Goal: Information Seeking & Learning: Learn about a topic

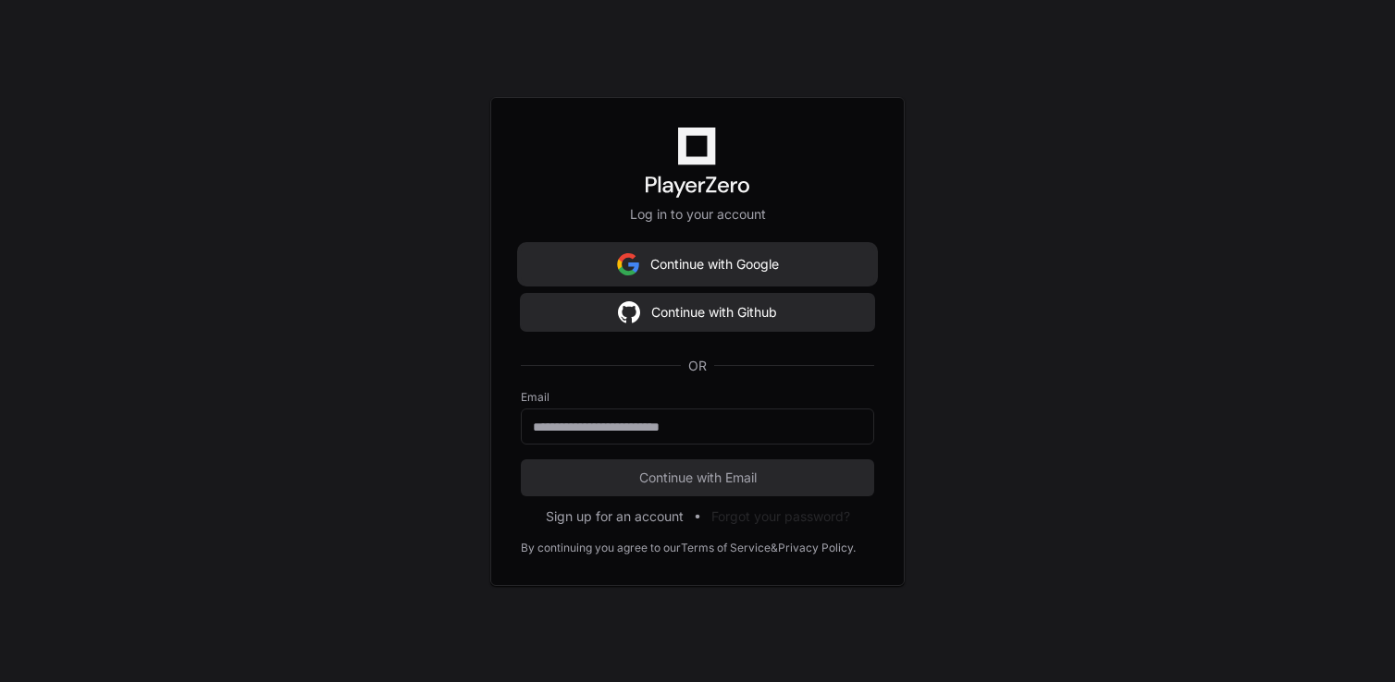
click at [729, 264] on button "Continue with Google" at bounding box center [697, 264] width 353 height 37
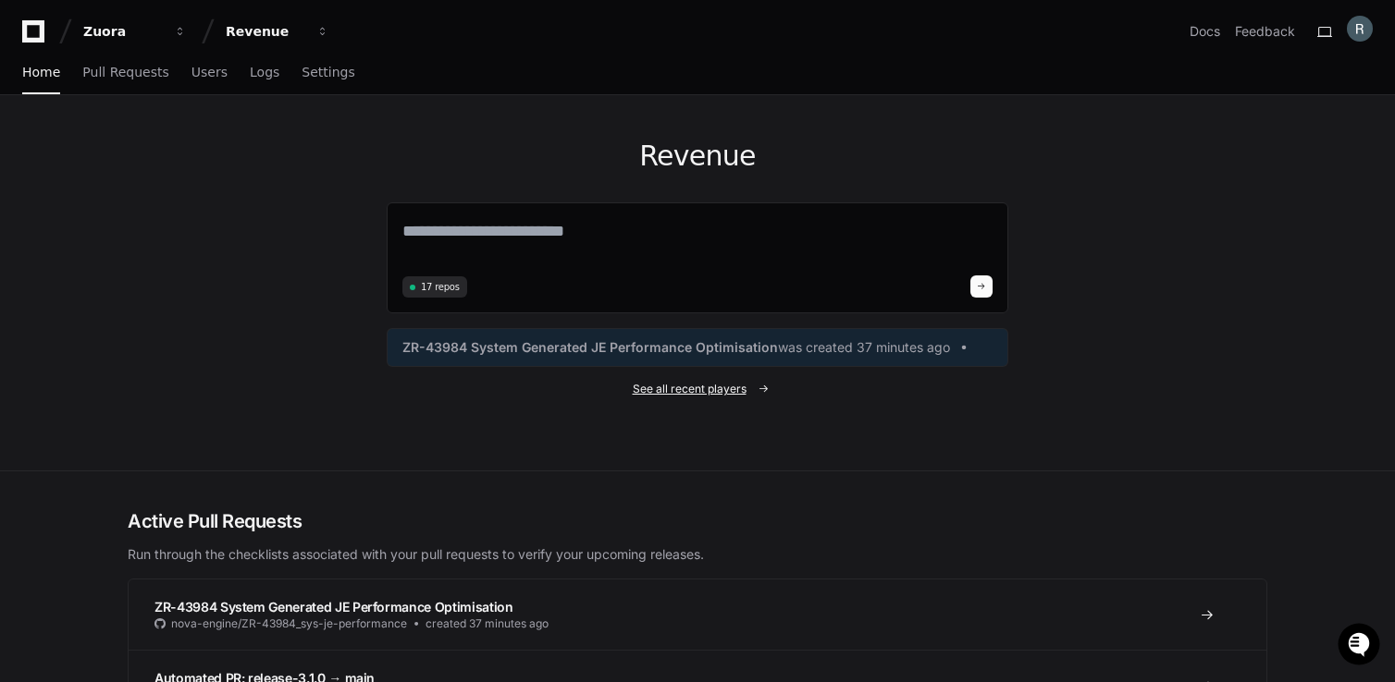
click at [673, 391] on span "See all recent players" at bounding box center [690, 389] width 114 height 15
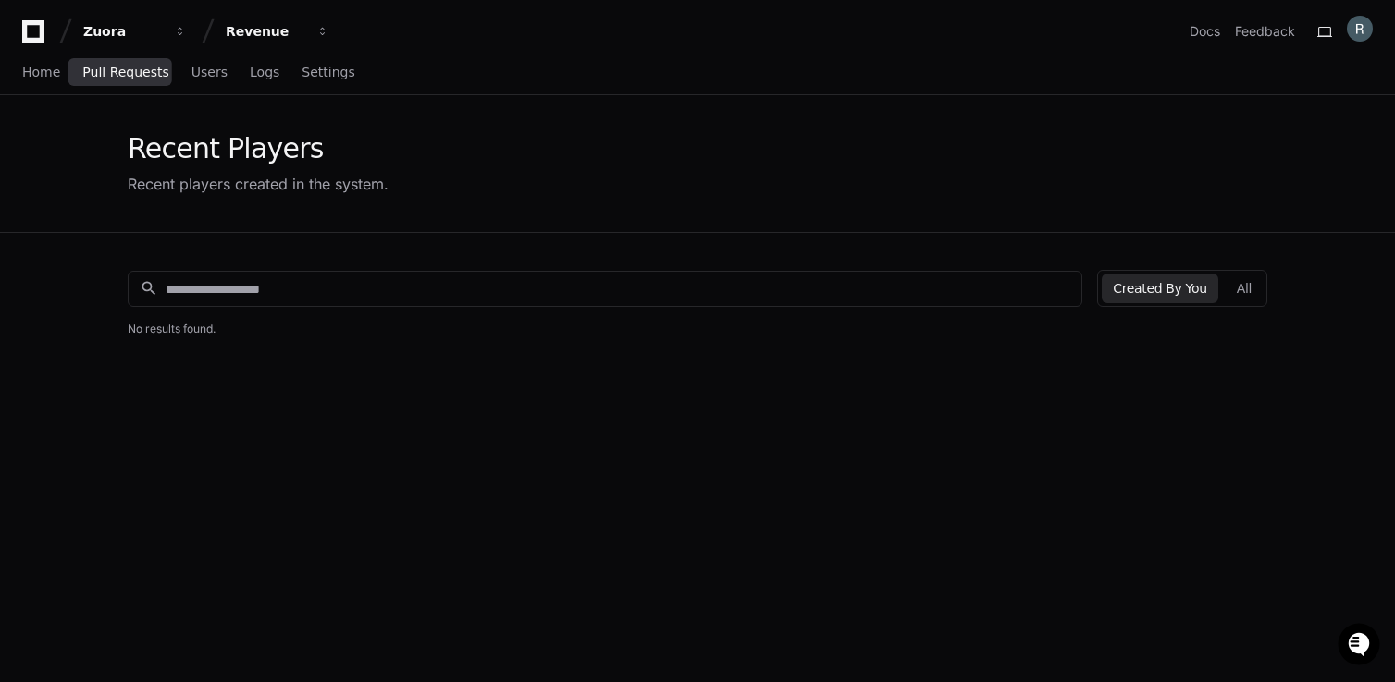
click at [116, 73] on span "Pull Requests" at bounding box center [125, 72] width 86 height 11
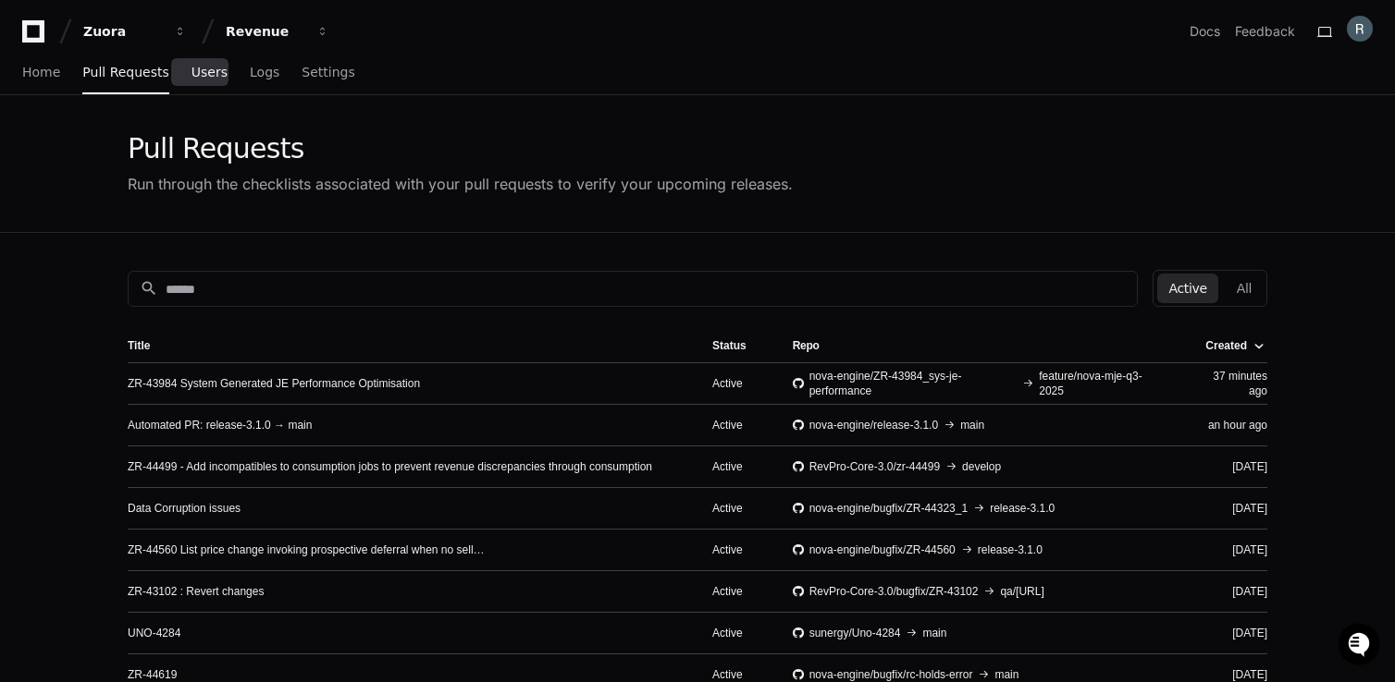
click at [201, 78] on span "Users" at bounding box center [209, 72] width 36 height 11
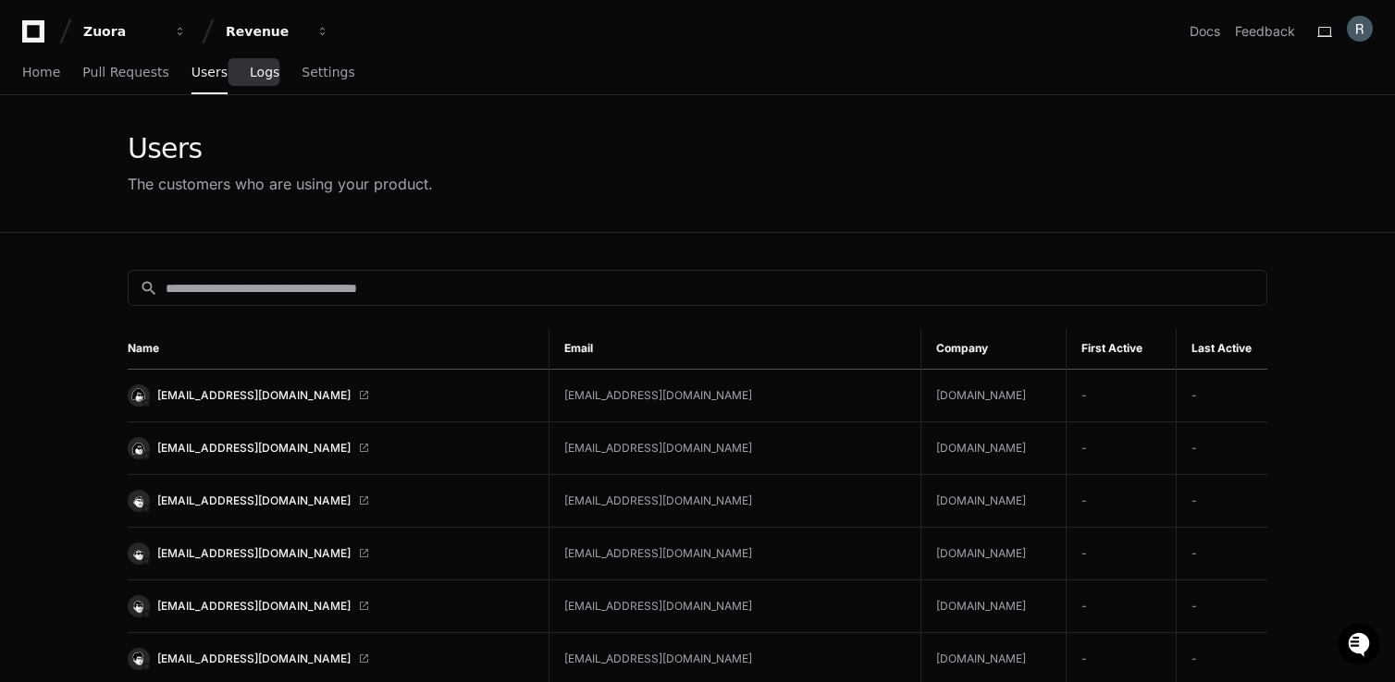
click at [251, 67] on span "Logs" at bounding box center [265, 72] width 30 height 11
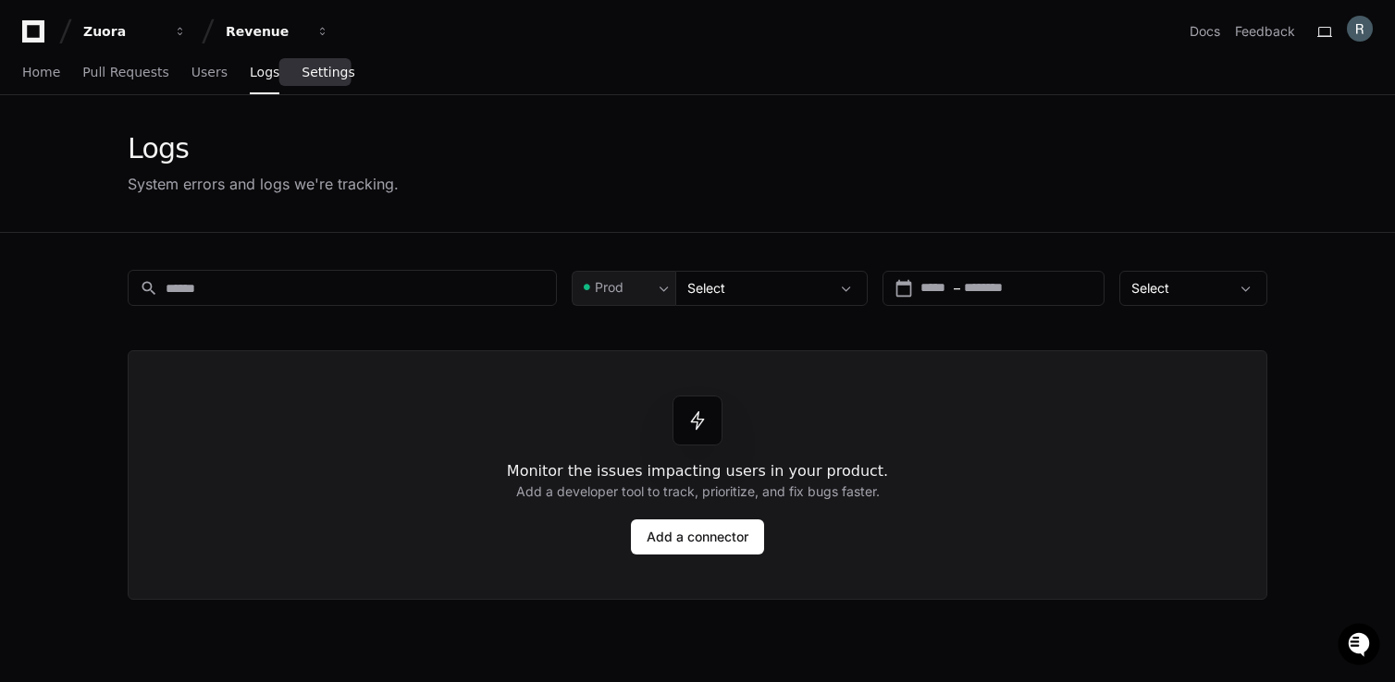
click at [314, 67] on span "Settings" at bounding box center [327, 72] width 53 height 11
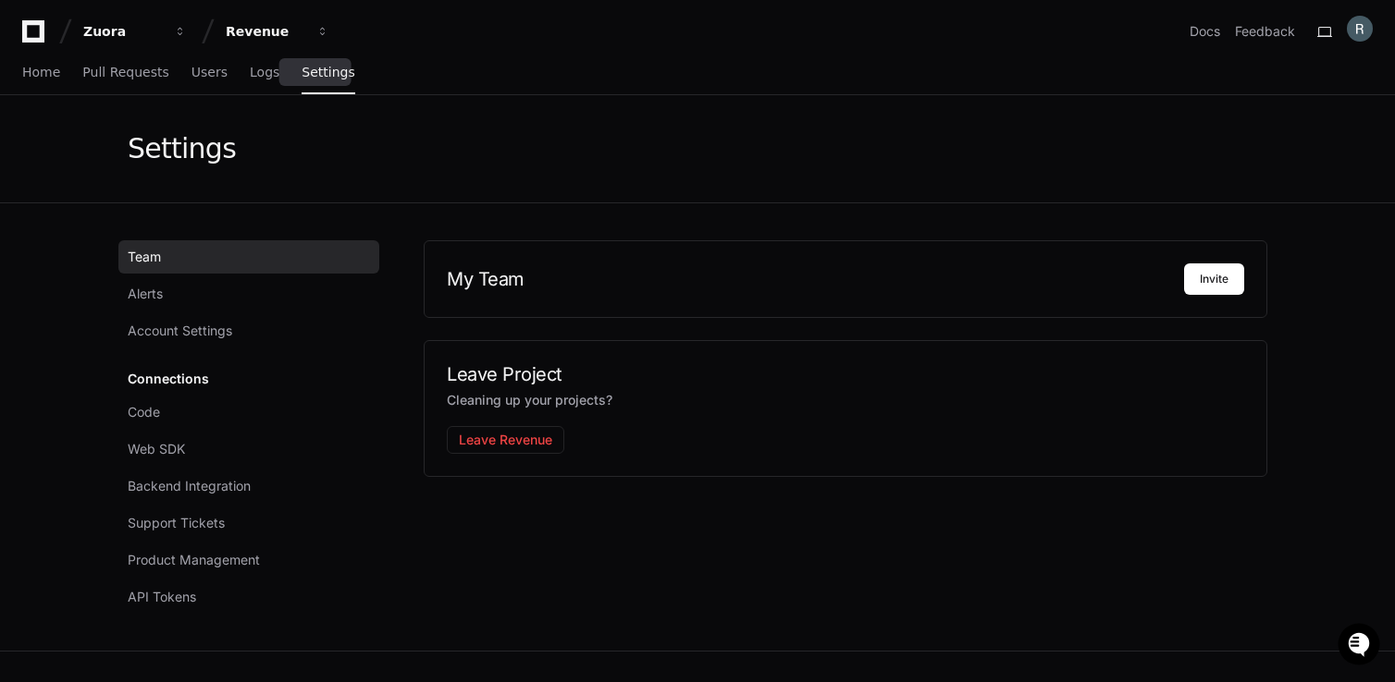
click at [322, 77] on span "Settings" at bounding box center [327, 72] width 53 height 11
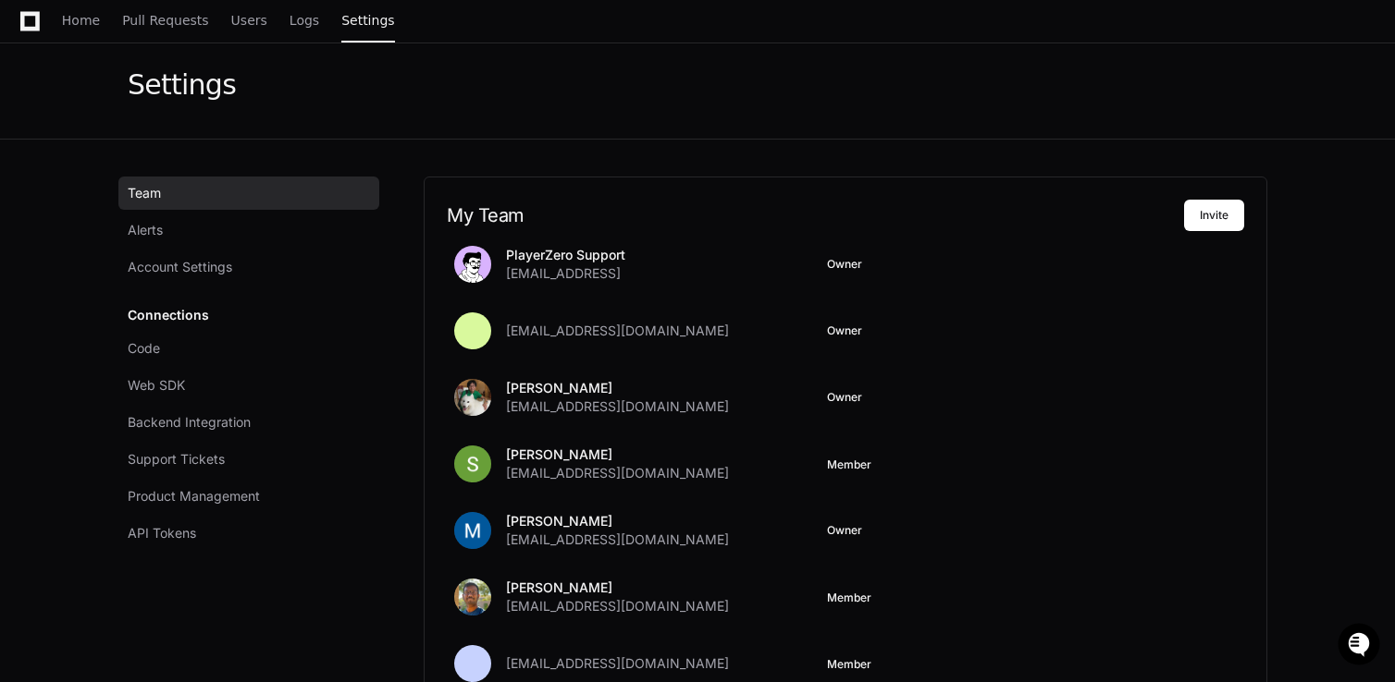
scroll to position [60, 0]
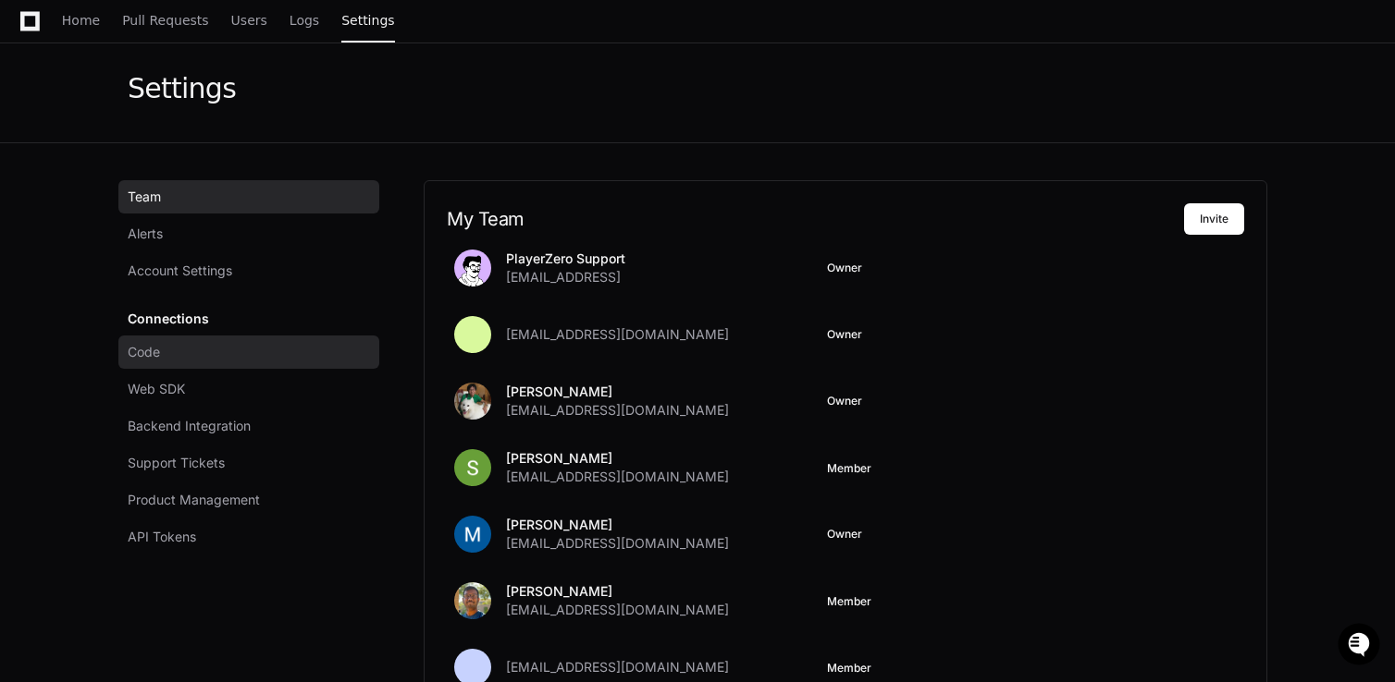
click at [151, 354] on span "Code" at bounding box center [144, 352] width 32 height 18
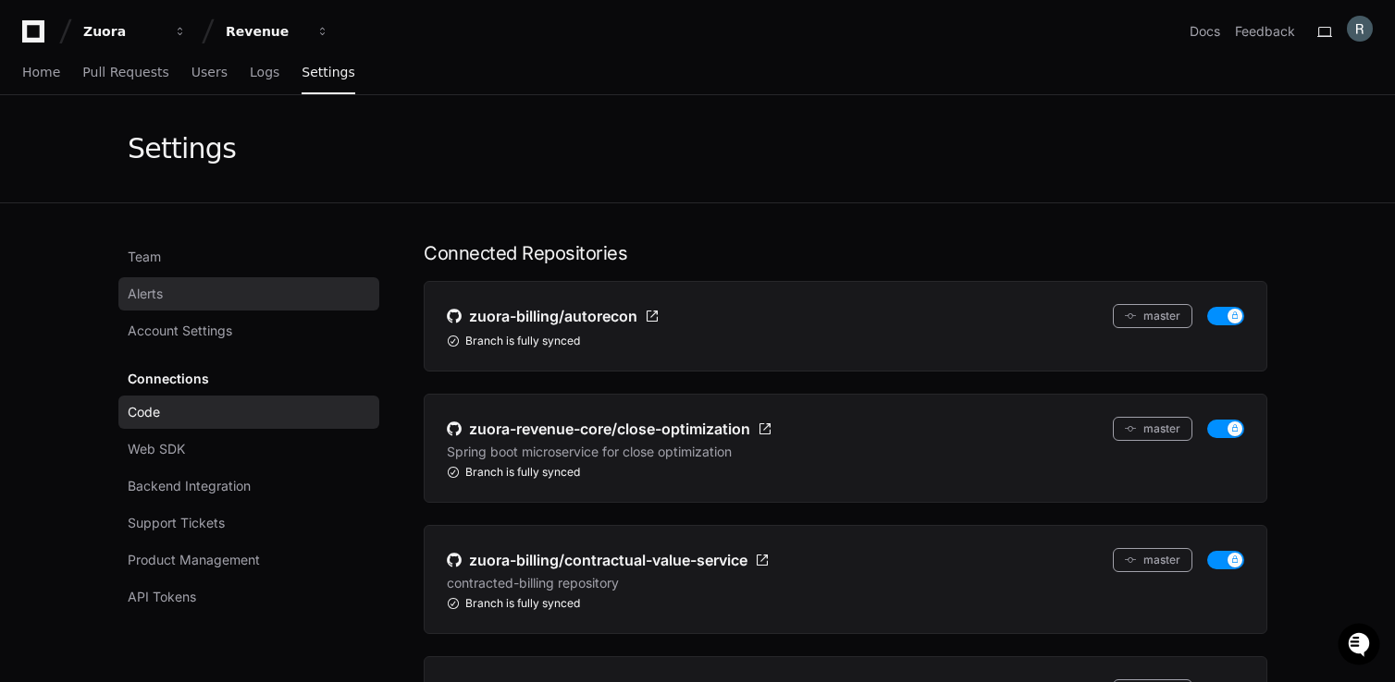
click at [160, 301] on span "Alerts" at bounding box center [145, 294] width 35 height 18
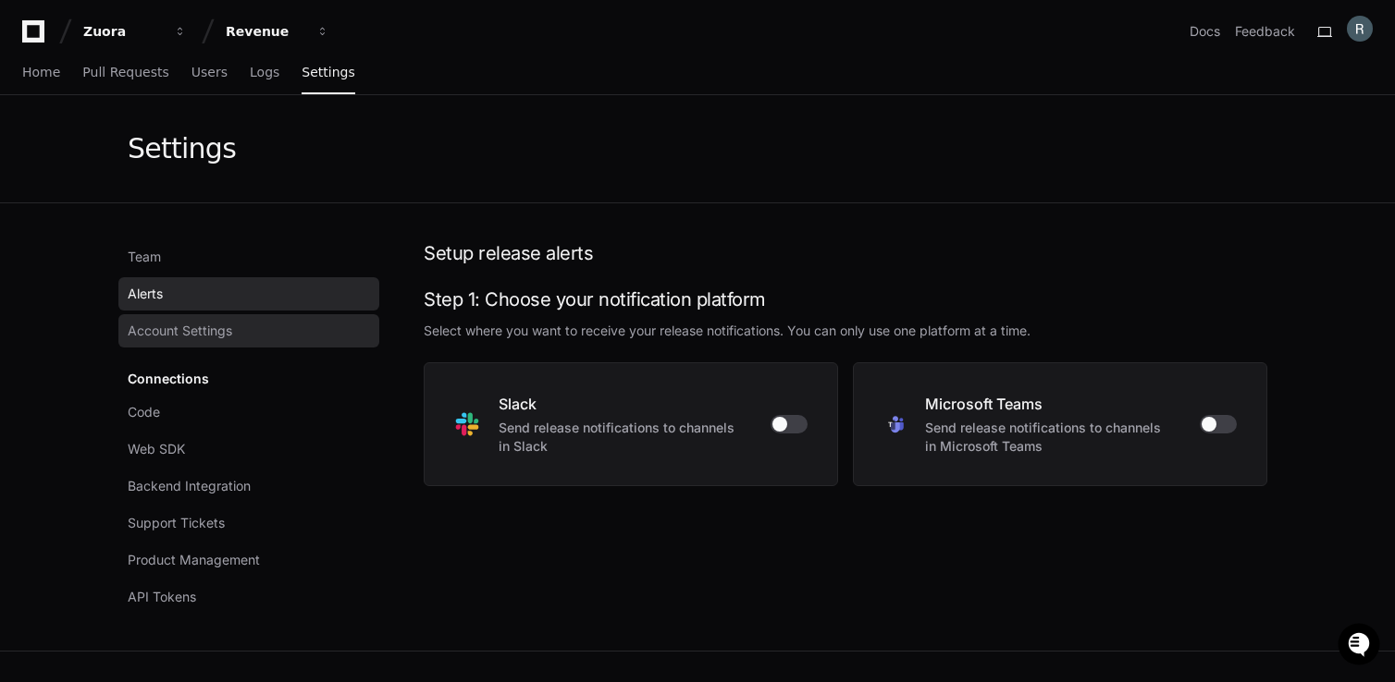
click at [176, 329] on span "Account Settings" at bounding box center [180, 331] width 105 height 18
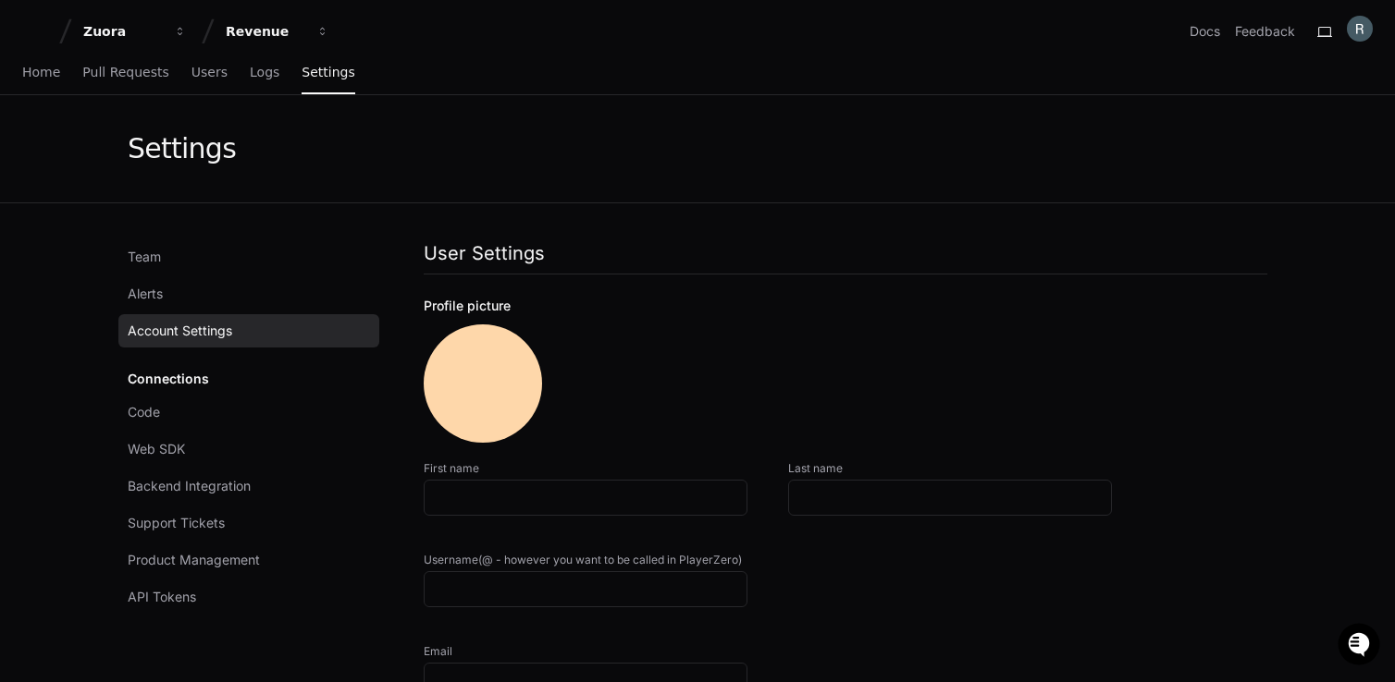
type input "**********"
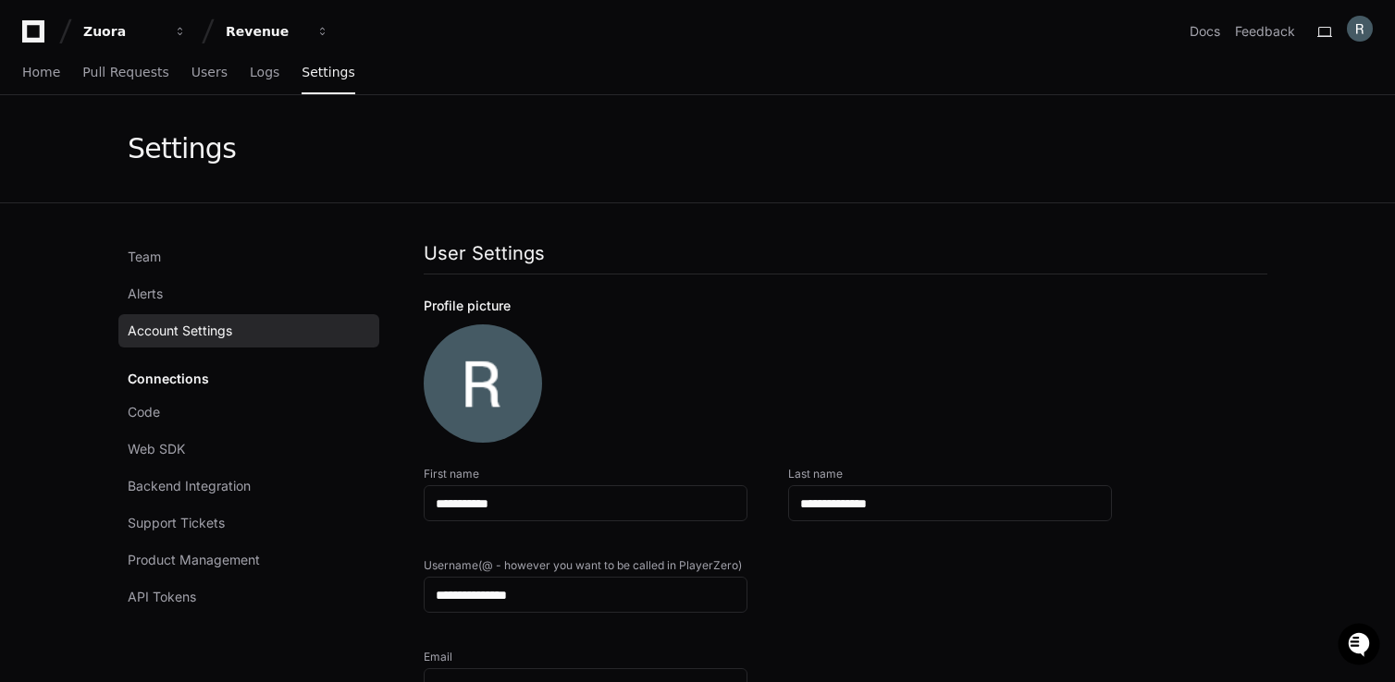
click at [171, 384] on div "Connections Code Web SDK Backend Integration Support Tickets Product Management…" at bounding box center [248, 489] width 261 height 252
click at [160, 379] on div "Connections Code Web SDK Backend Integration Support Tickets Product Management…" at bounding box center [248, 489] width 261 height 252
click at [124, 80] on link "Pull Requests" at bounding box center [125, 73] width 86 height 43
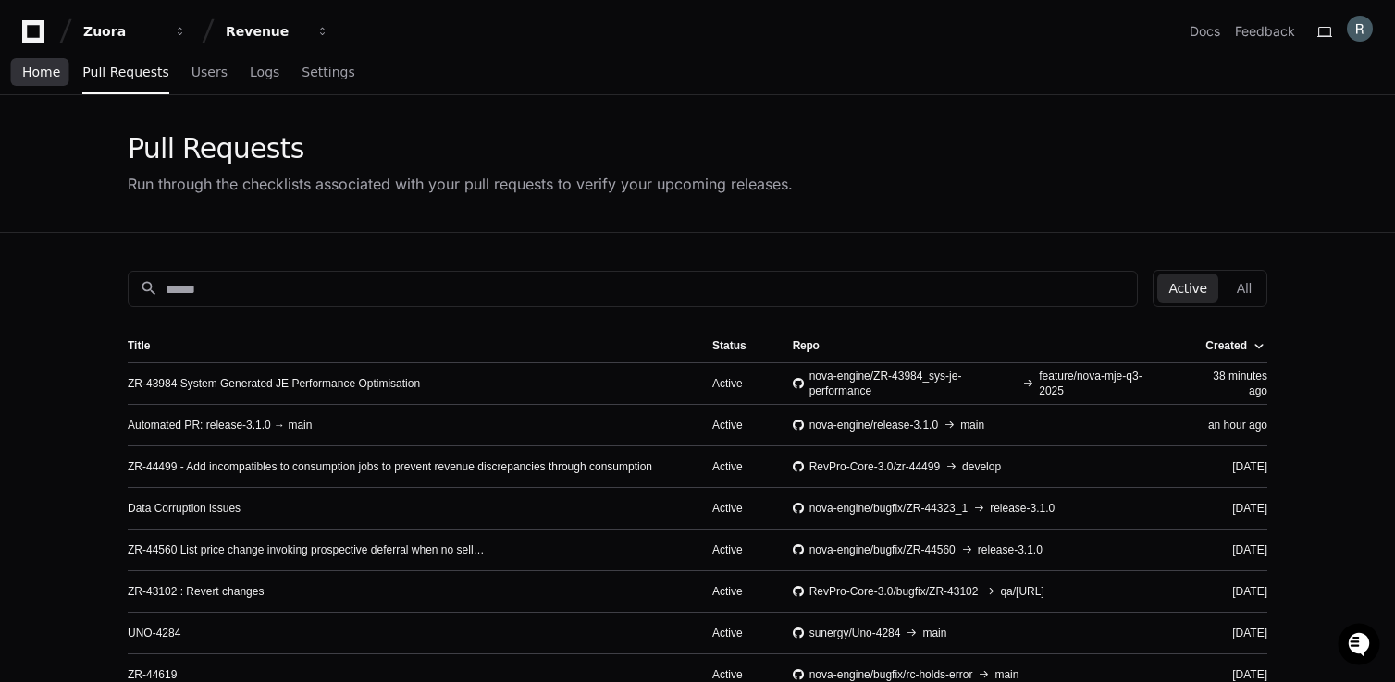
click at [34, 69] on span "Home" at bounding box center [41, 72] width 38 height 11
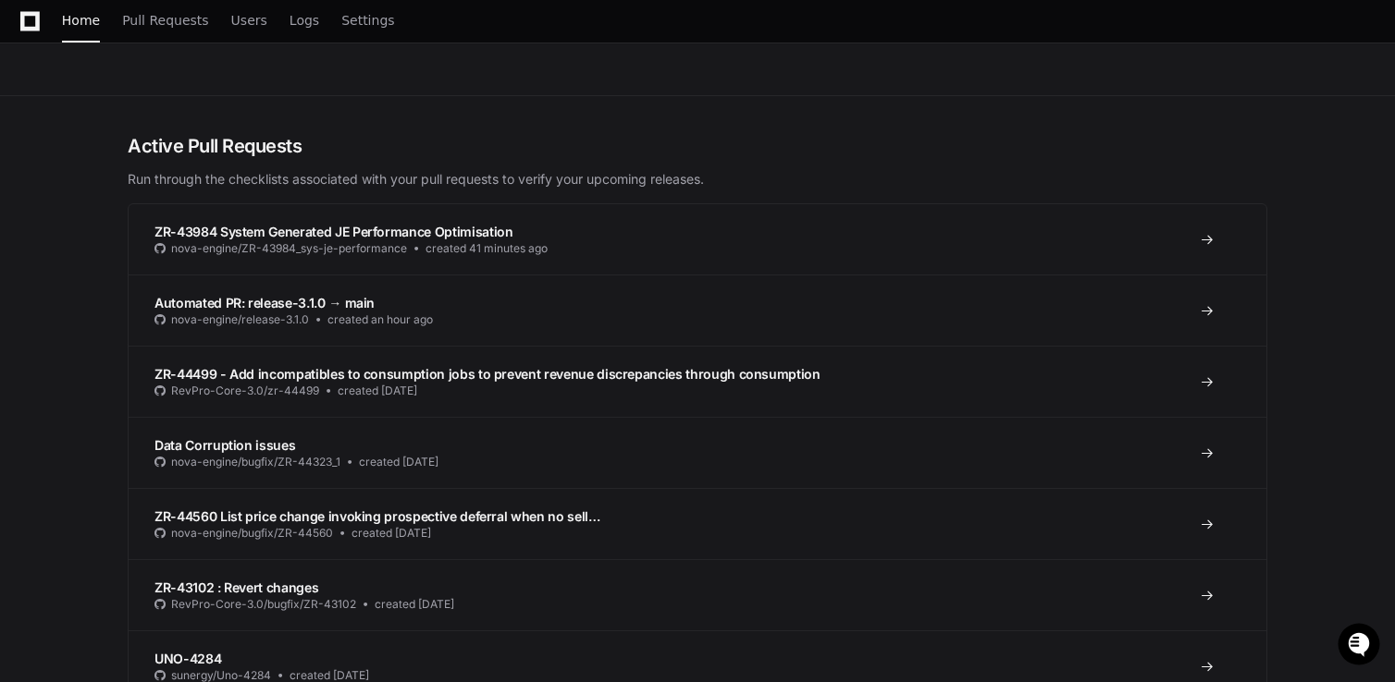
scroll to position [381, 0]
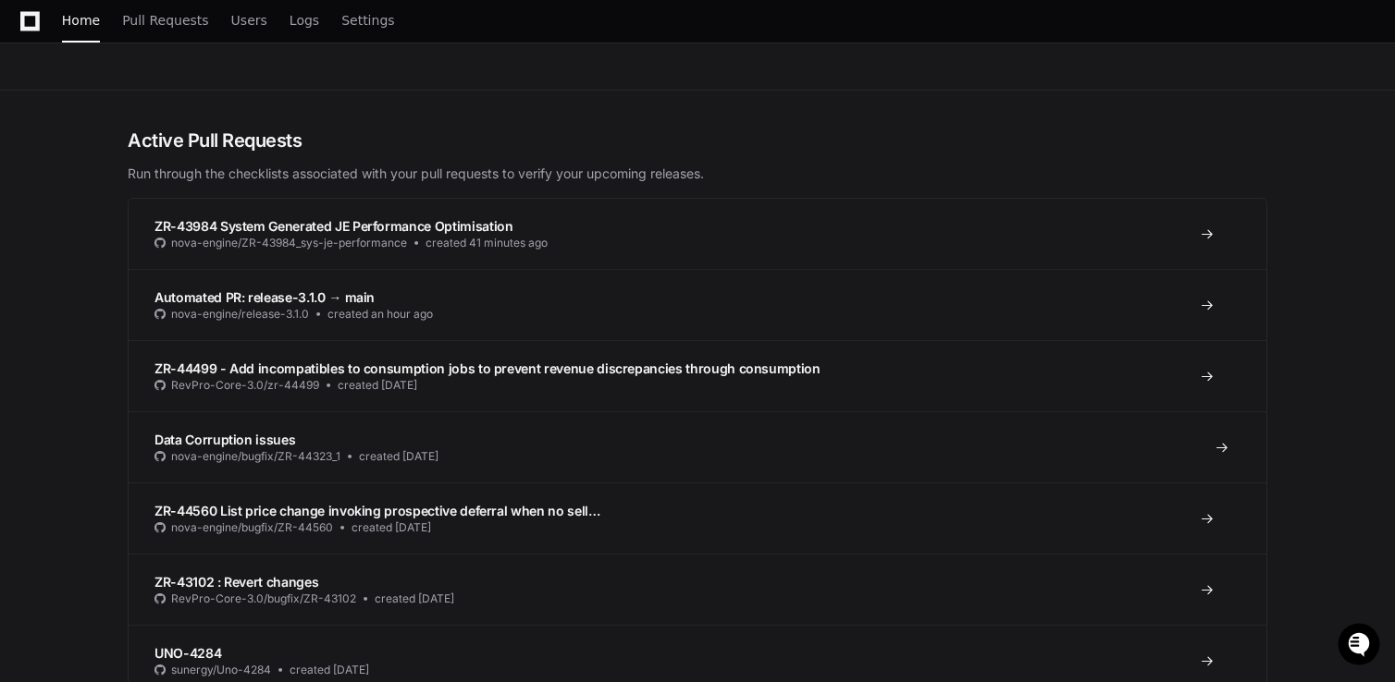
click at [234, 439] on span "Data Corruption issues" at bounding box center [224, 440] width 141 height 16
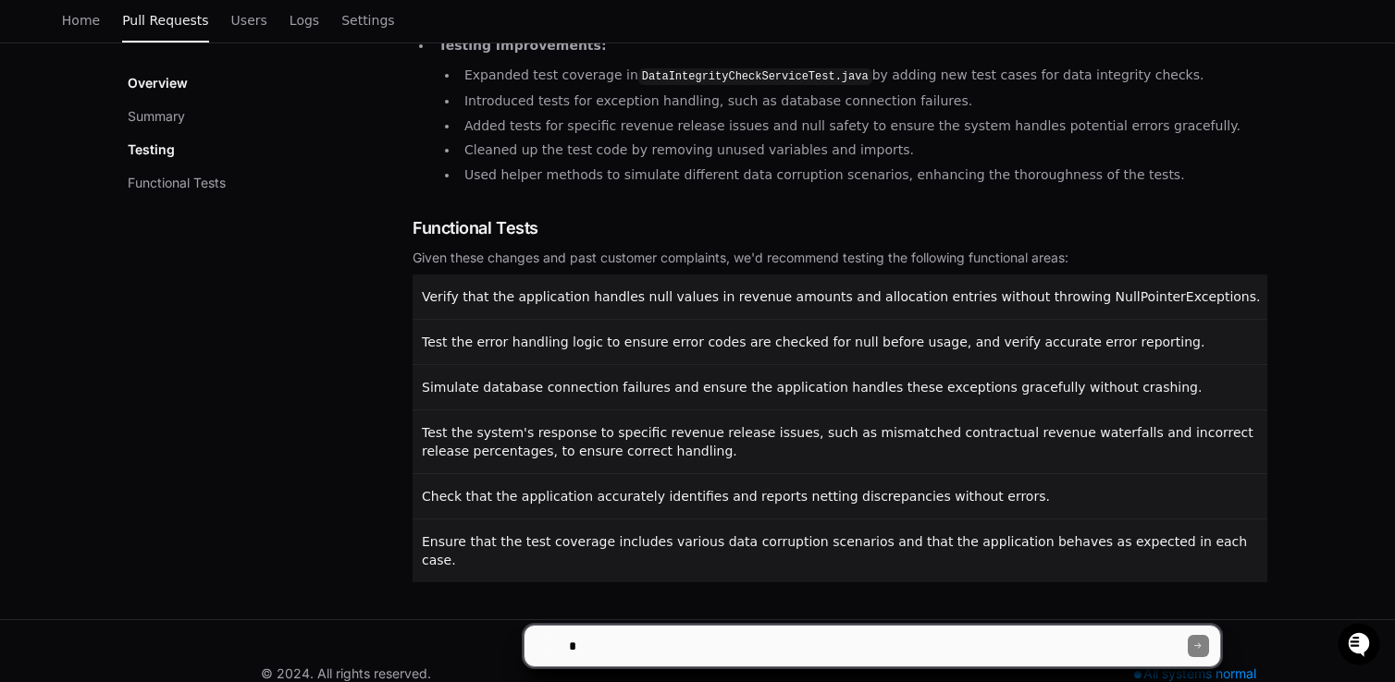
scroll to position [474, 0]
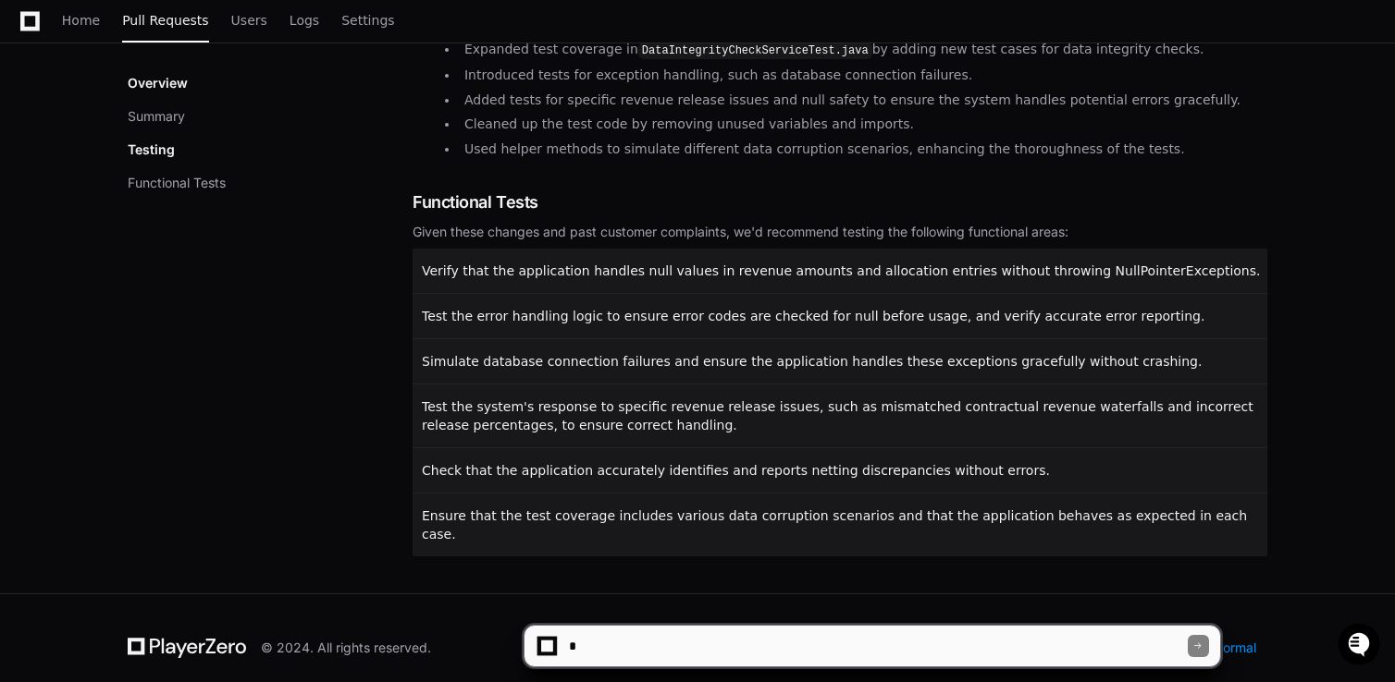
click at [633, 645] on textarea at bounding box center [876, 646] width 623 height 41
click at [208, 190] on button "Functional Tests" at bounding box center [177, 183] width 98 height 18
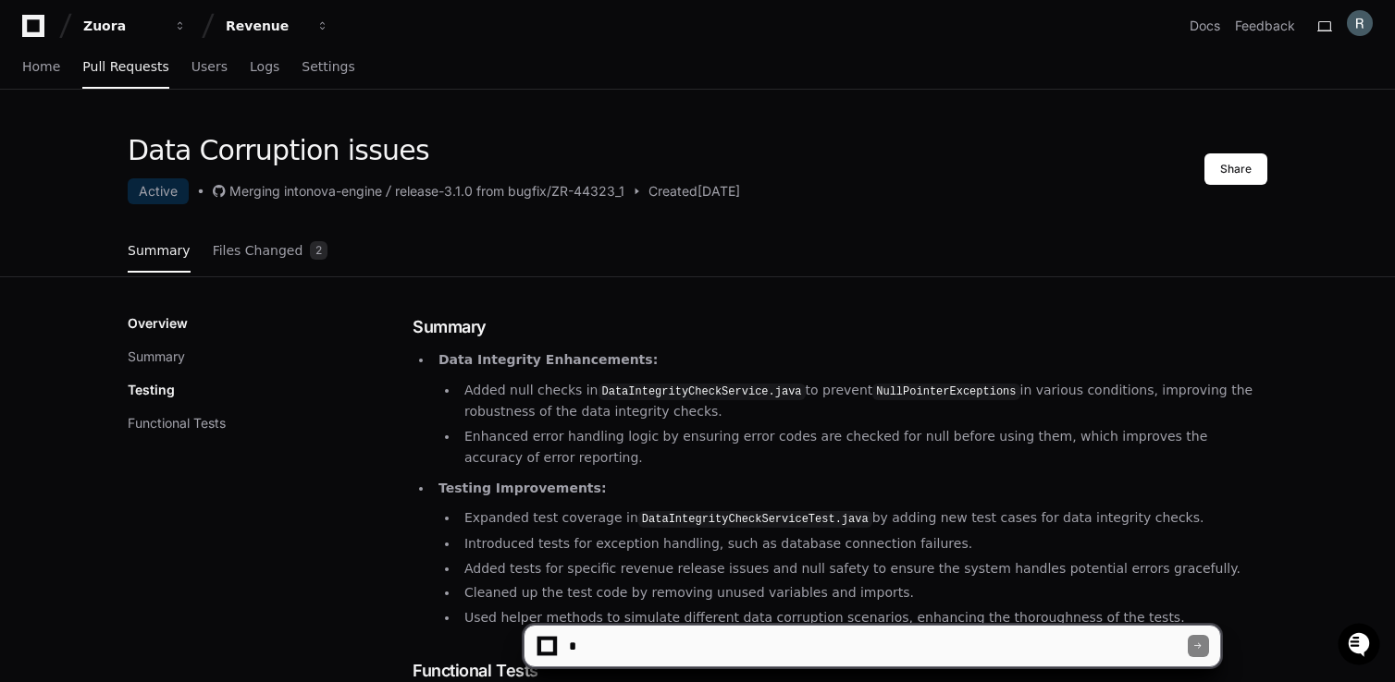
scroll to position [0, 0]
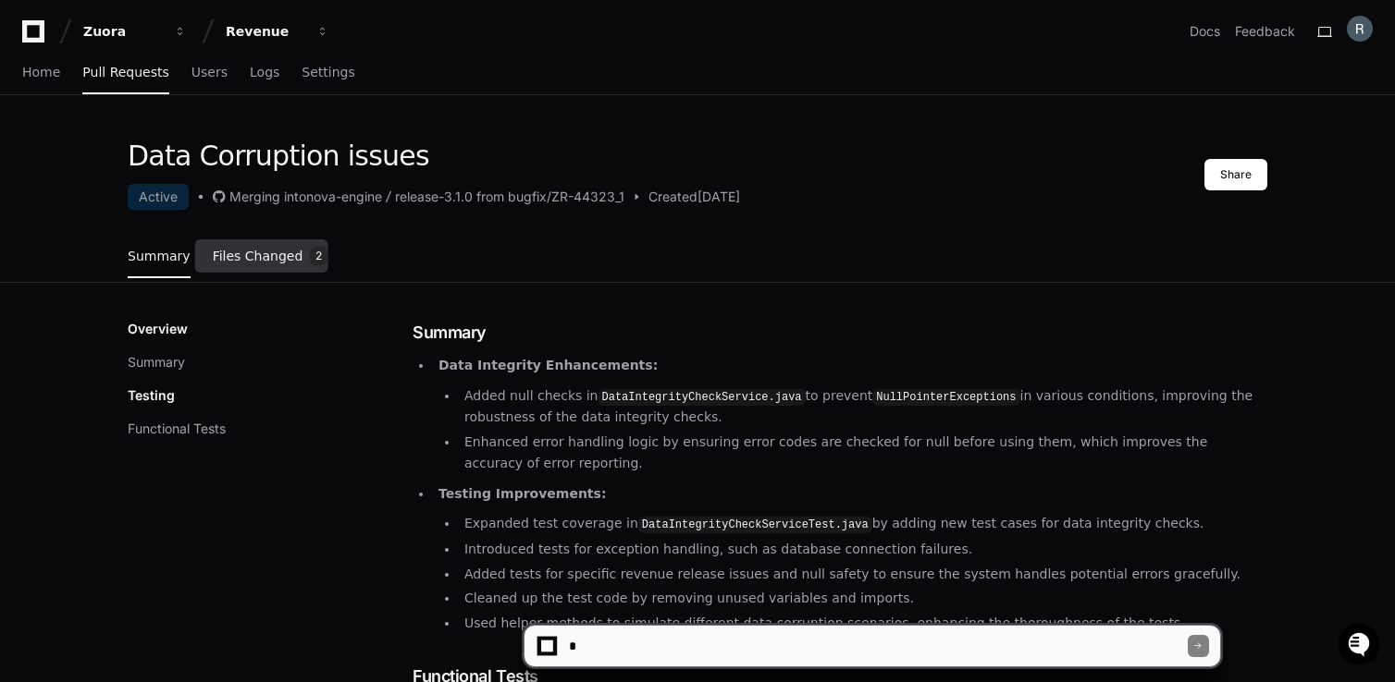
click at [252, 256] on span "Files Changed" at bounding box center [258, 256] width 91 height 11
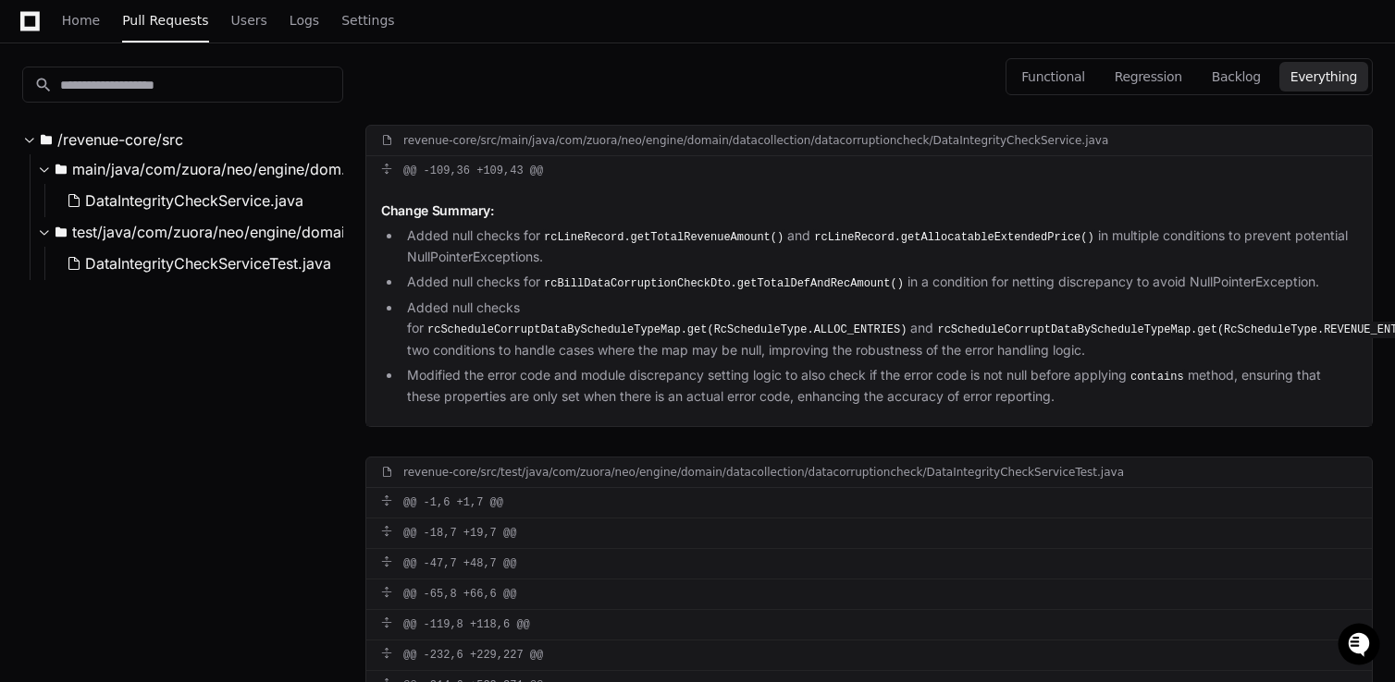
scroll to position [290, 0]
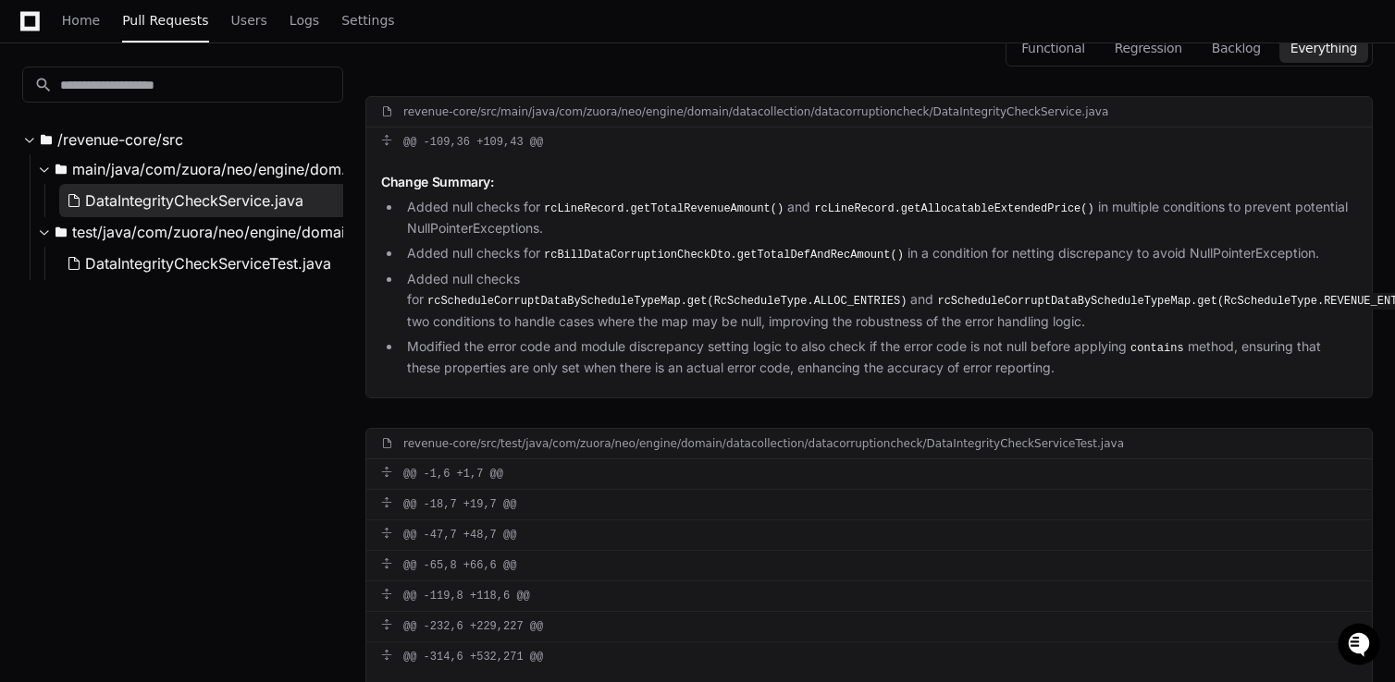
click at [193, 202] on span "DataIntegrityCheckService.java" at bounding box center [194, 201] width 218 height 22
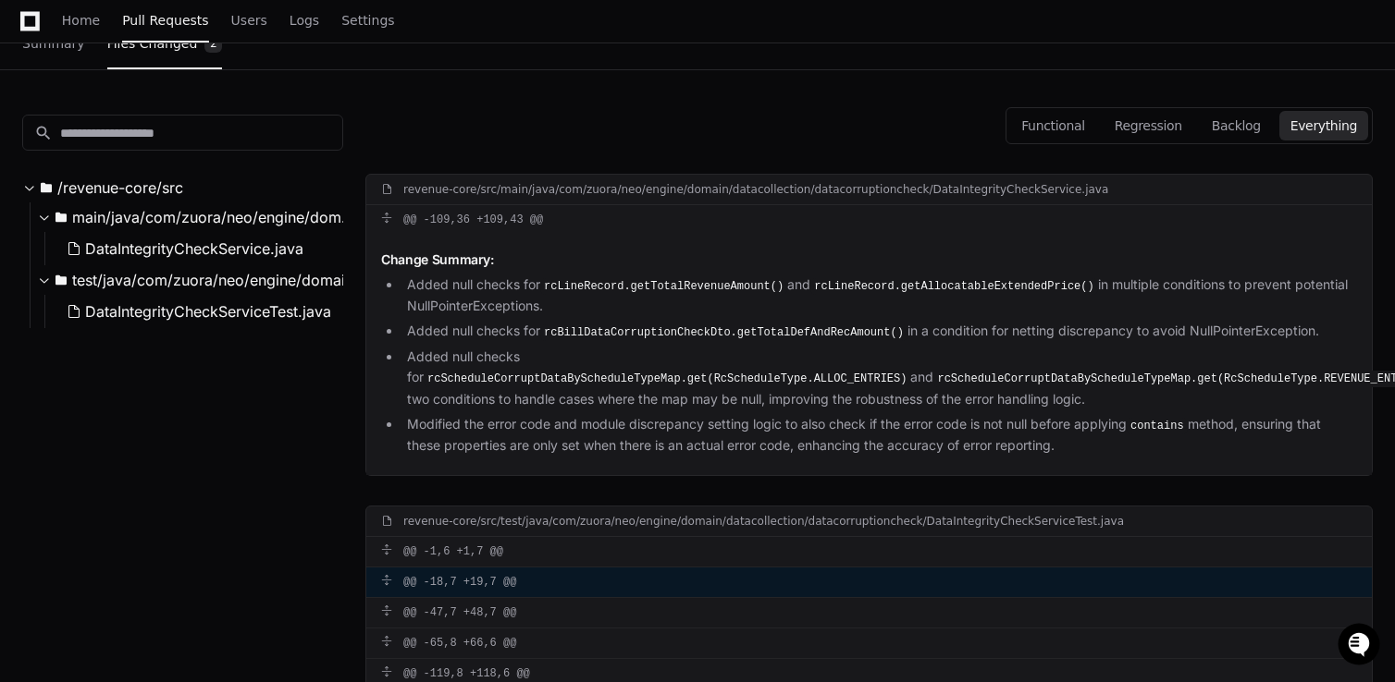
scroll to position [209, 0]
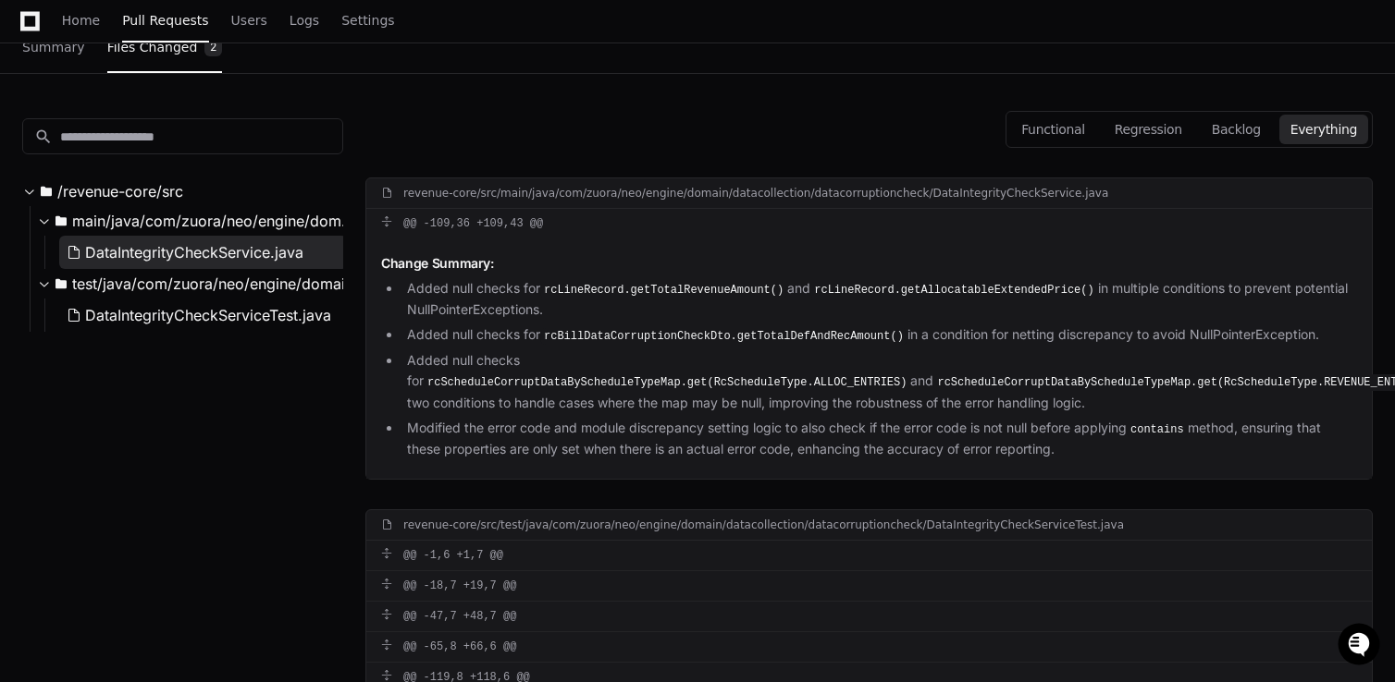
click at [221, 244] on span "DataIntegrityCheckService.java" at bounding box center [194, 252] width 218 height 22
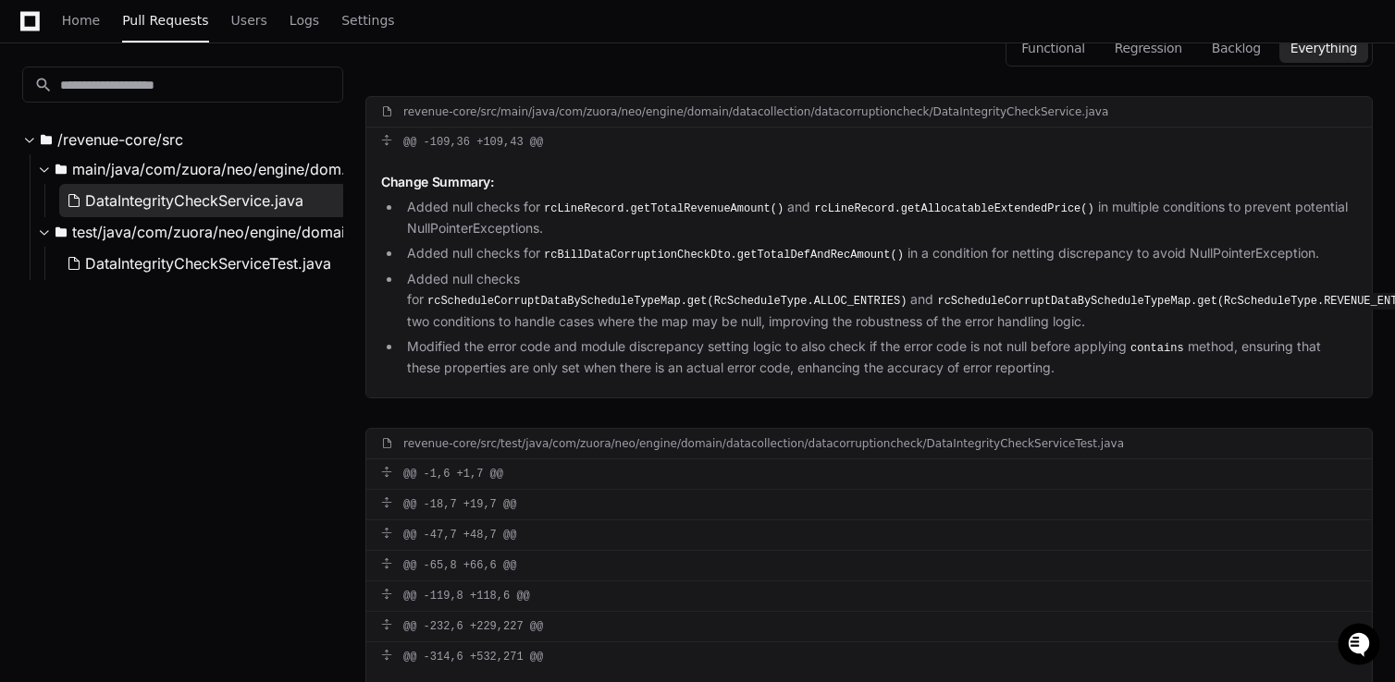
scroll to position [294, 0]
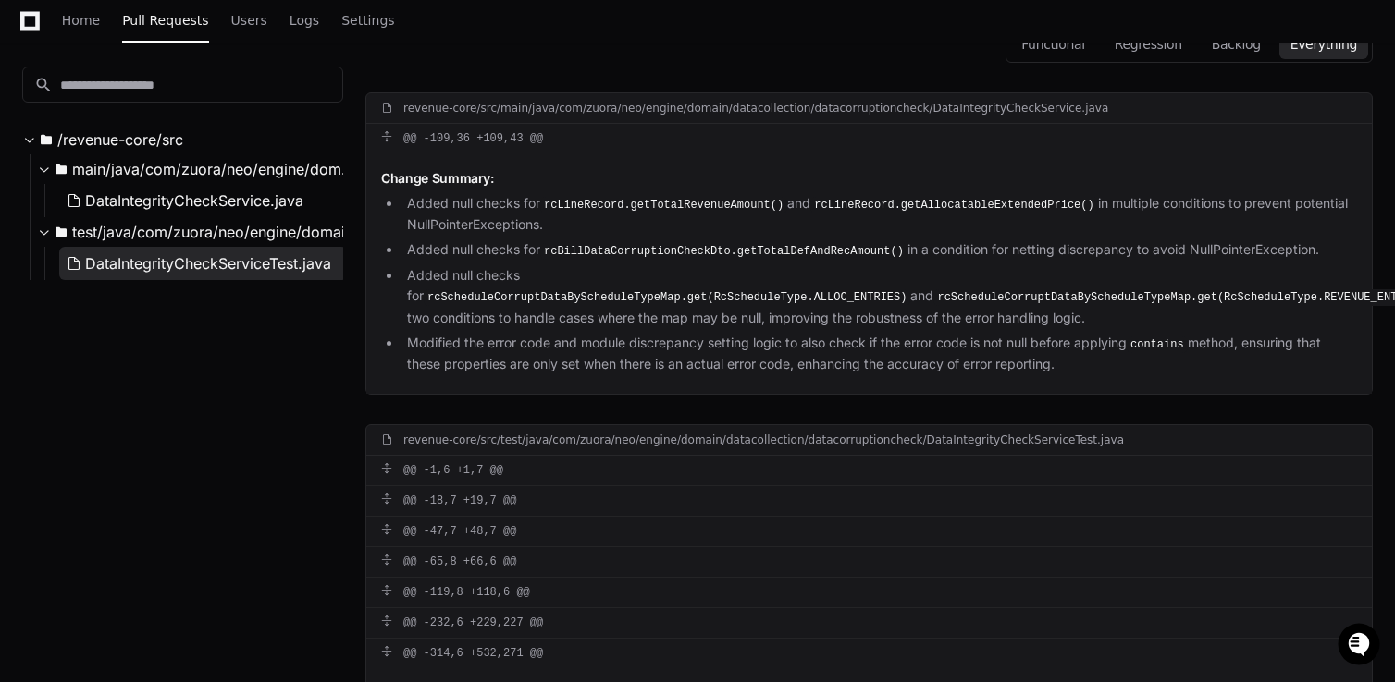
click at [232, 277] on button "DataIntegrityCheckServiceTest.java" at bounding box center [203, 263] width 288 height 33
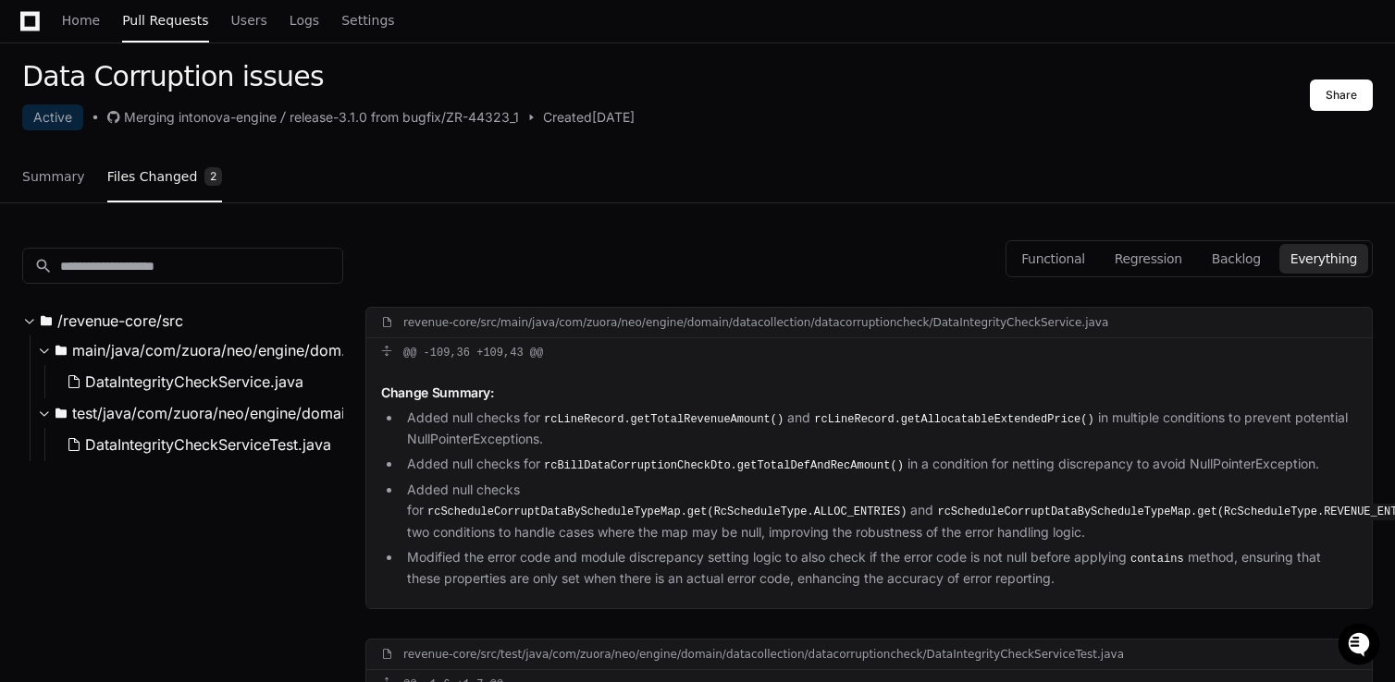
scroll to position [0, 0]
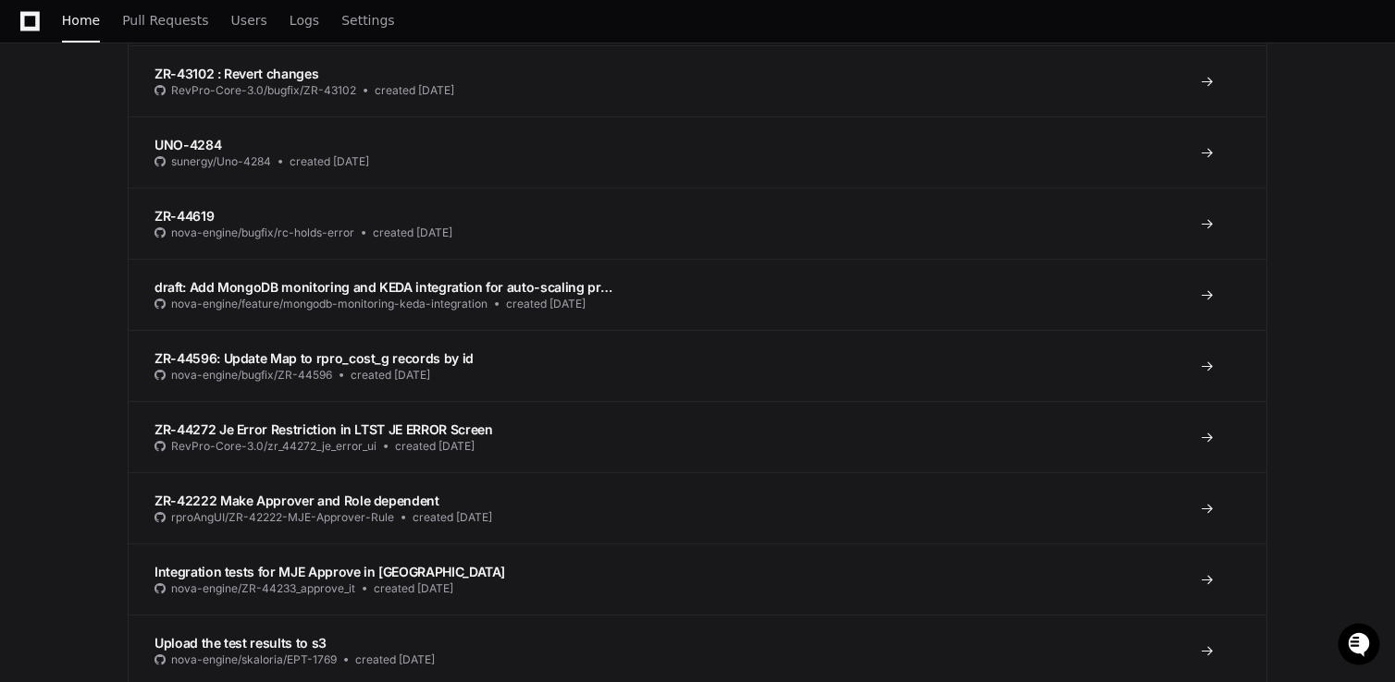
scroll to position [894, 0]
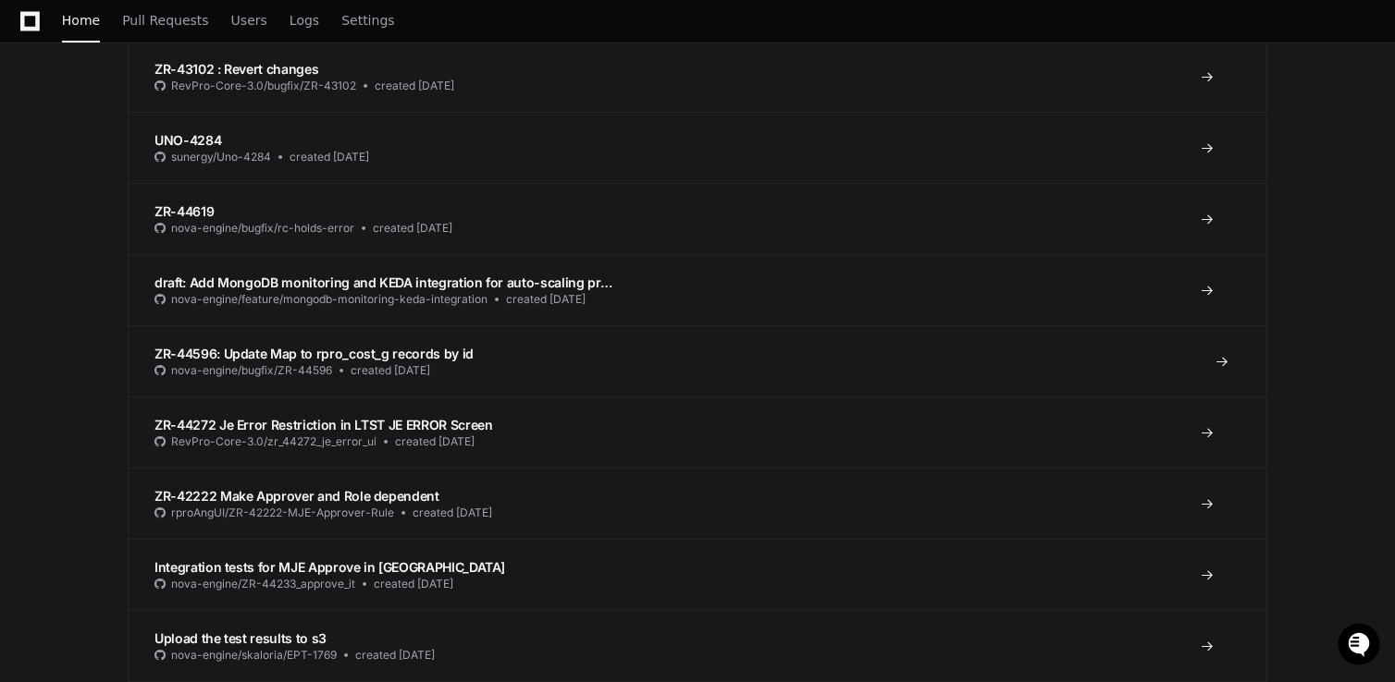
click at [308, 355] on span "ZR-44596: Update Map to rpro_cost_g records by id" at bounding box center [313, 354] width 319 height 16
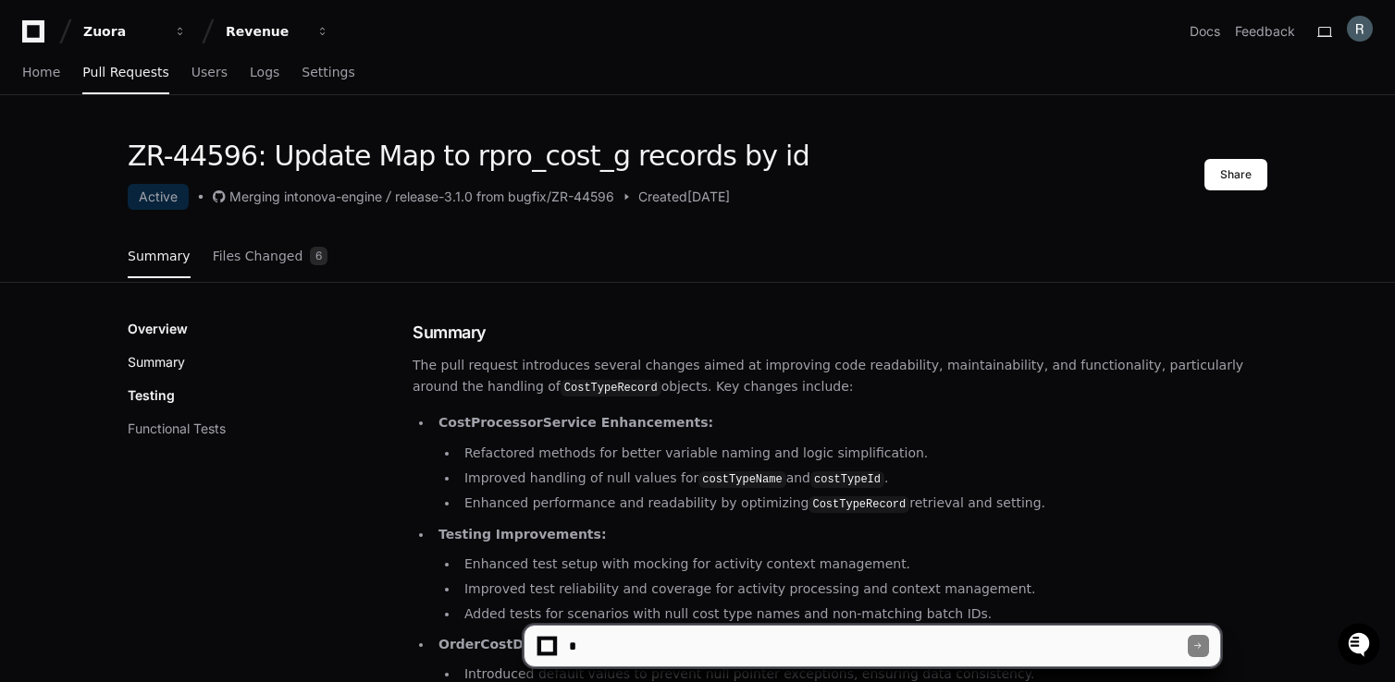
click at [168, 358] on button "Summary" at bounding box center [156, 362] width 57 height 18
click at [243, 258] on span "Files Changed" at bounding box center [258, 256] width 91 height 11
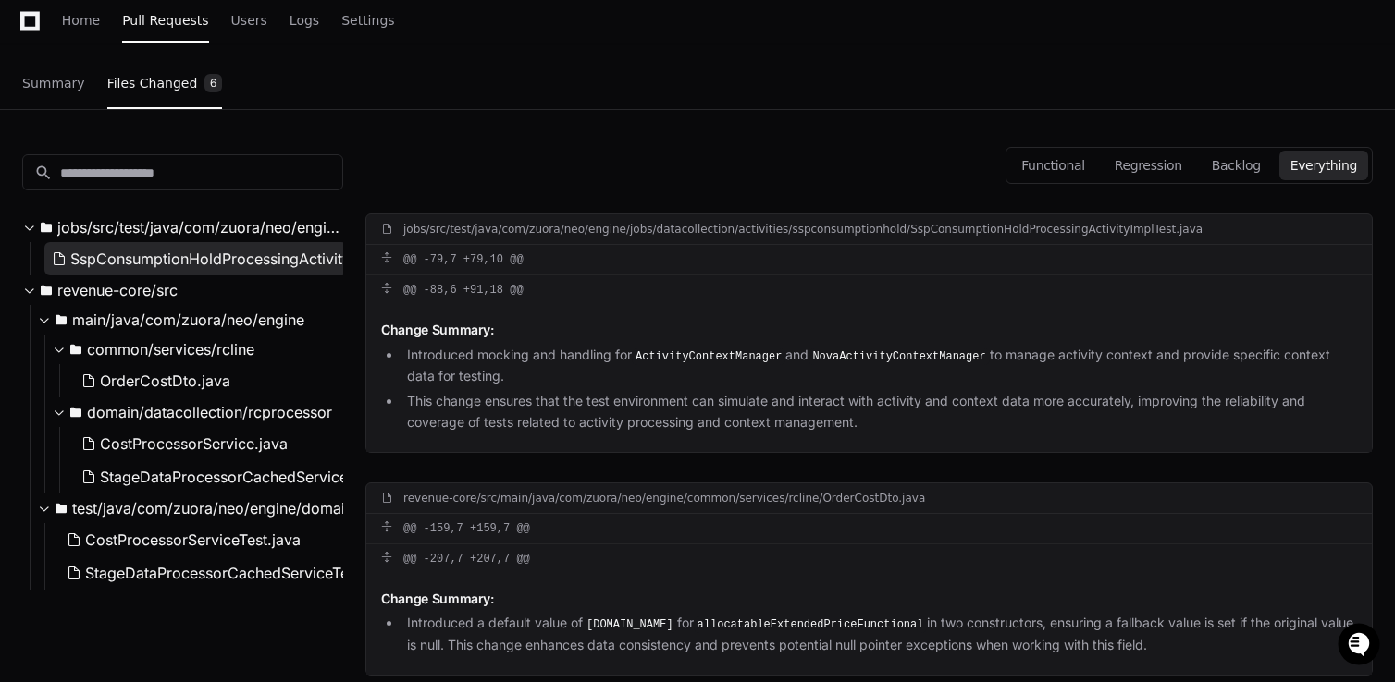
click at [255, 254] on span "SspConsumptionHoldProcessingActivityImplTest.java" at bounding box center [256, 259] width 372 height 22
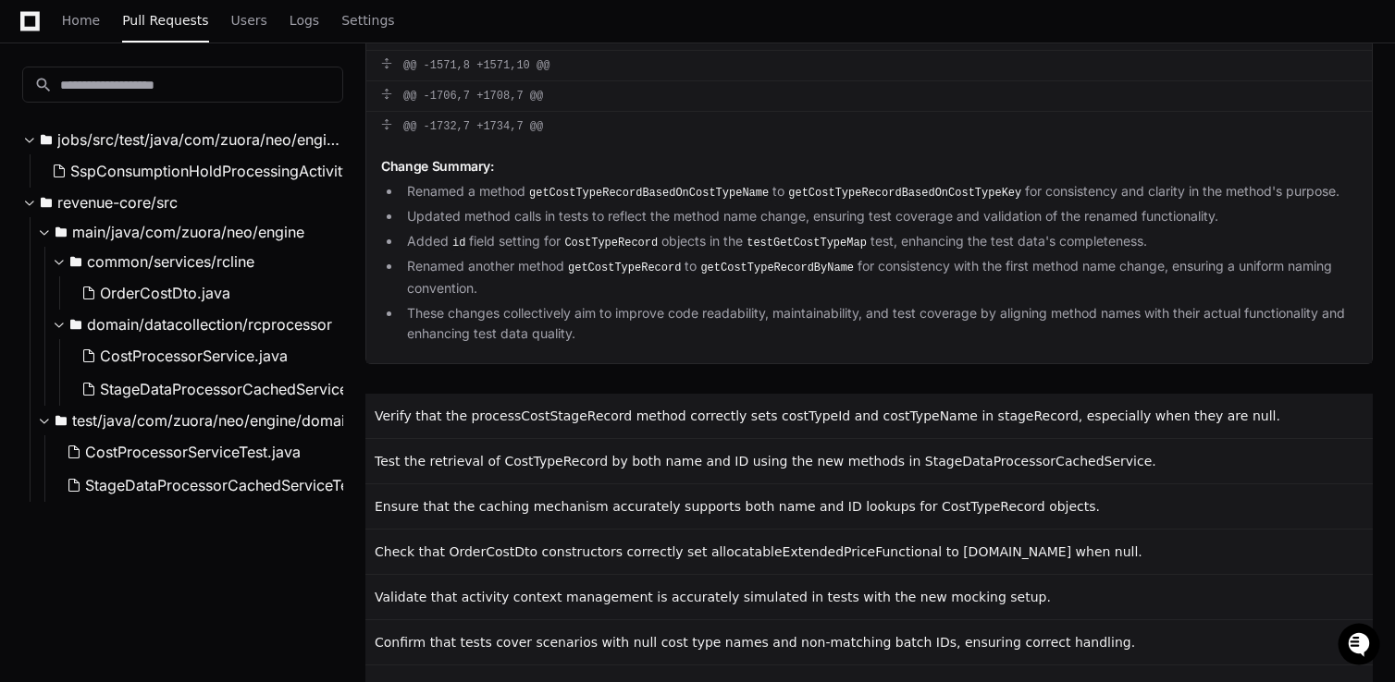
scroll to position [2969, 0]
